Goal: Navigation & Orientation: Find specific page/section

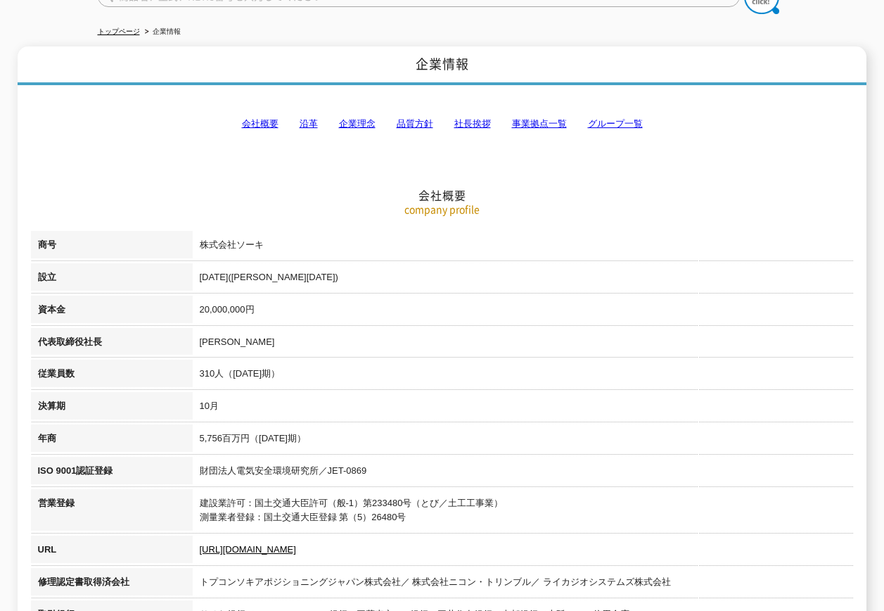
scroll to position [281, 0]
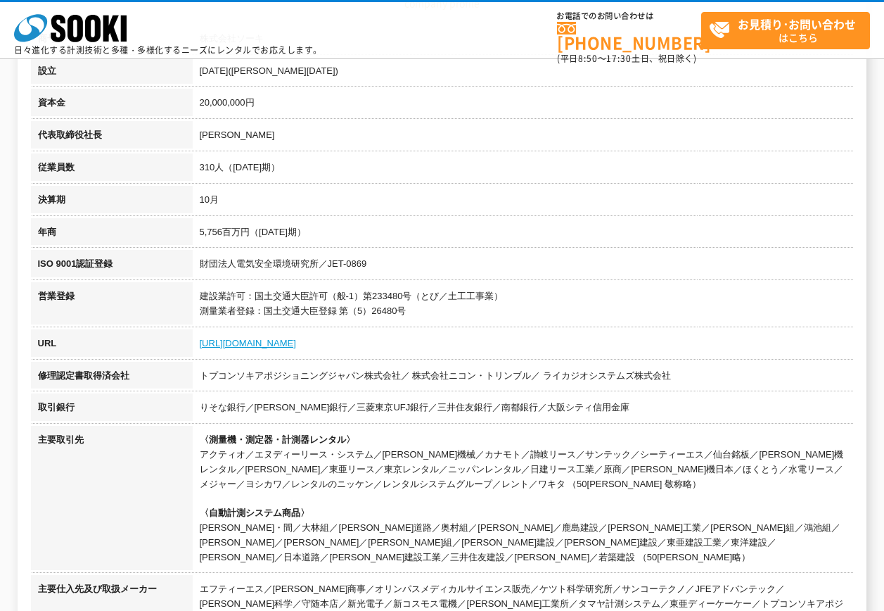
click at [245, 343] on link "https://sooki.co.jp/" at bounding box center [248, 343] width 96 height 11
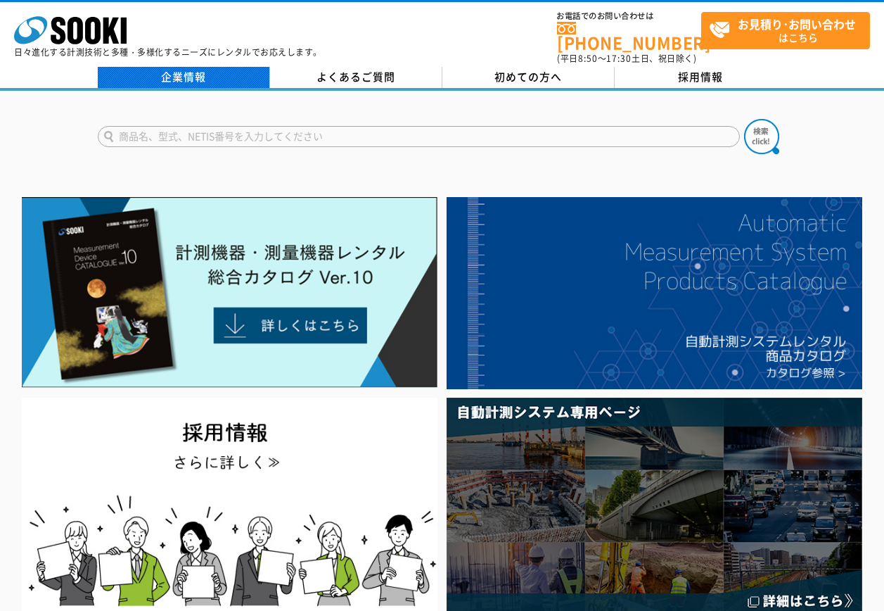
click at [173, 69] on link "企業情報" at bounding box center [184, 77] width 172 height 21
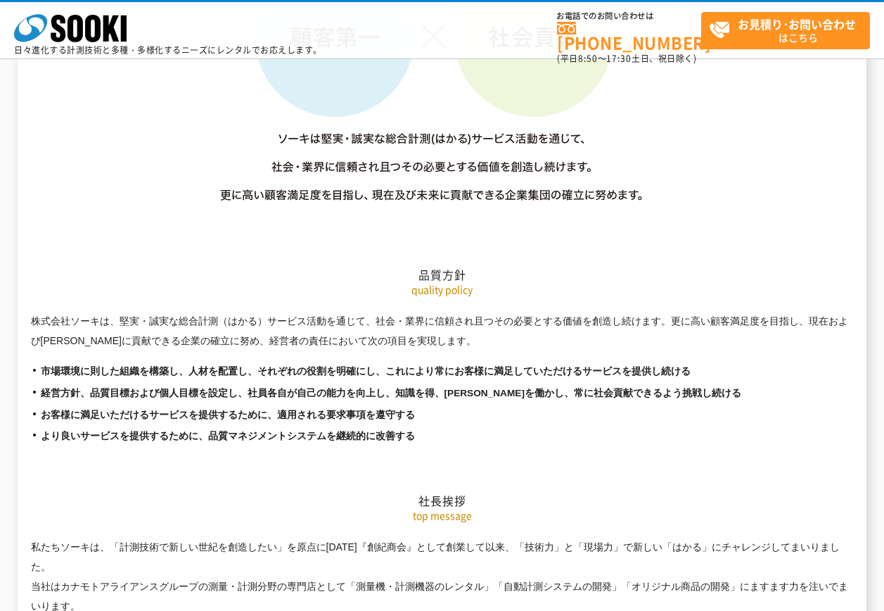
scroll to position [1970, 0]
